Goal: Check status: Check status

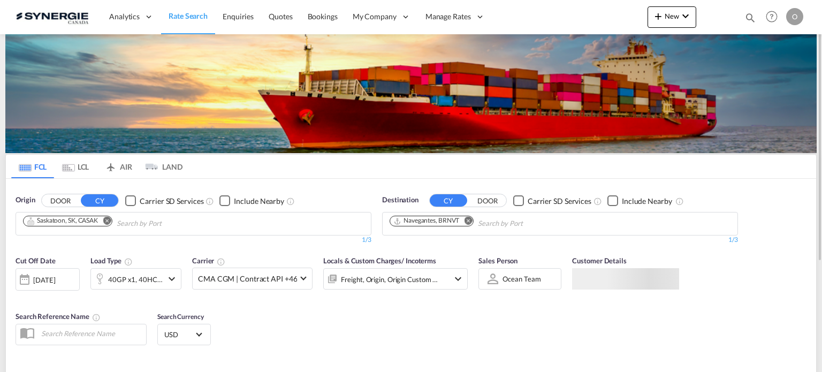
drag, startPoint x: 747, startPoint y: 18, endPoint x: 741, endPoint y: 19, distance: 5.4
click at [747, 18] on md-icon "icon-magnify" at bounding box center [750, 18] width 12 height 12
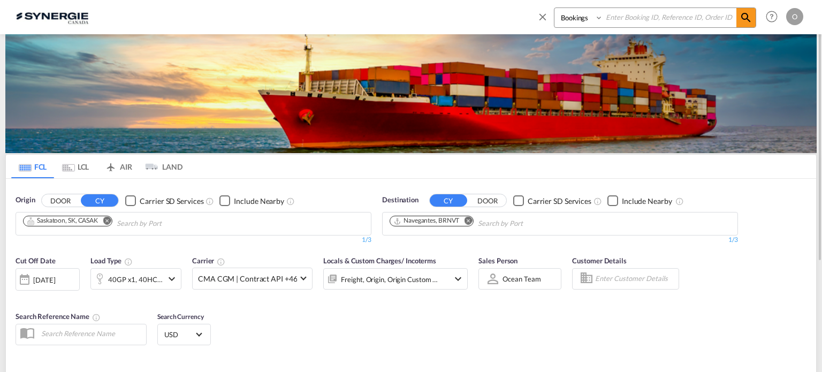
click at [560, 22] on select "Bookings Quotes Enquiries" at bounding box center [579, 17] width 51 height 19
select select "Quotes"
click at [554, 8] on select "Bookings Quotes Enquiries" at bounding box center [579, 17] width 51 height 19
click at [632, 16] on input at bounding box center [669, 17] width 133 height 19
paste input "SYC000013204"
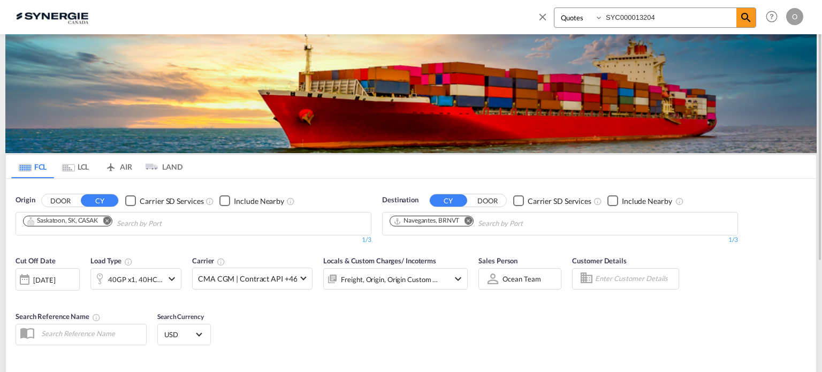
type input "SYC000013204"
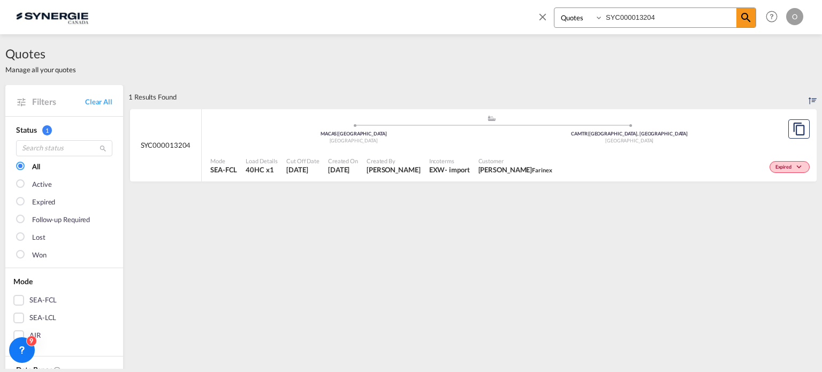
click at [600, 146] on div ".a{fill:#aaa8ad;} .a{fill:#aaa8ad;} MACAS | Casablanca Morocco CAMTR | Montreal…" at bounding box center [491, 130] width 562 height 32
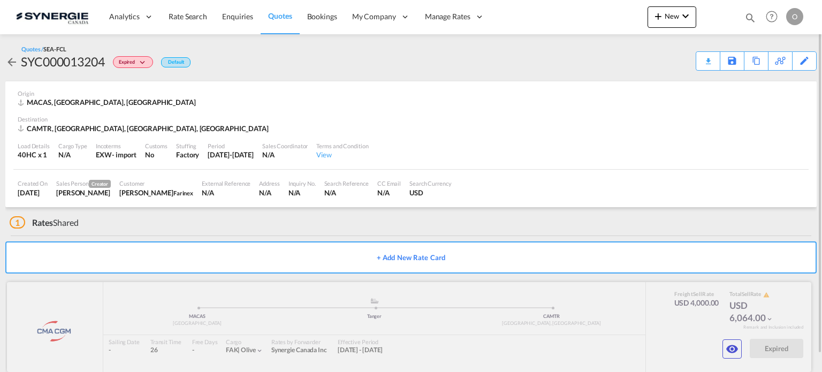
click at [750, 346] on div at bounding box center [409, 327] width 804 height 90
click at [736, 351] on md-icon "icon-eye" at bounding box center [731, 348] width 13 height 13
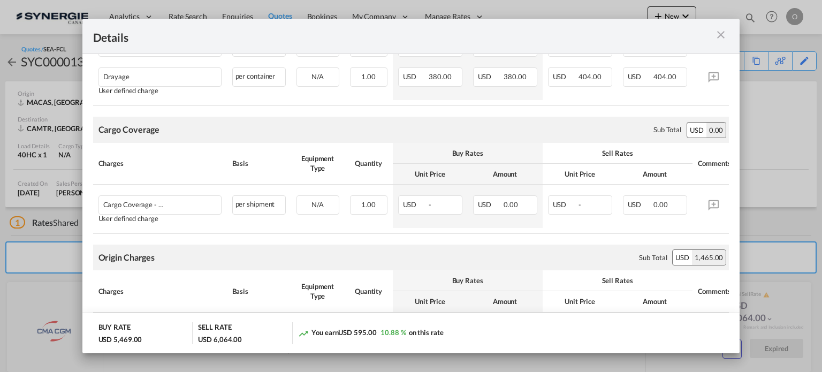
scroll to position [763, 0]
